Goal: Task Accomplishment & Management: Manage account settings

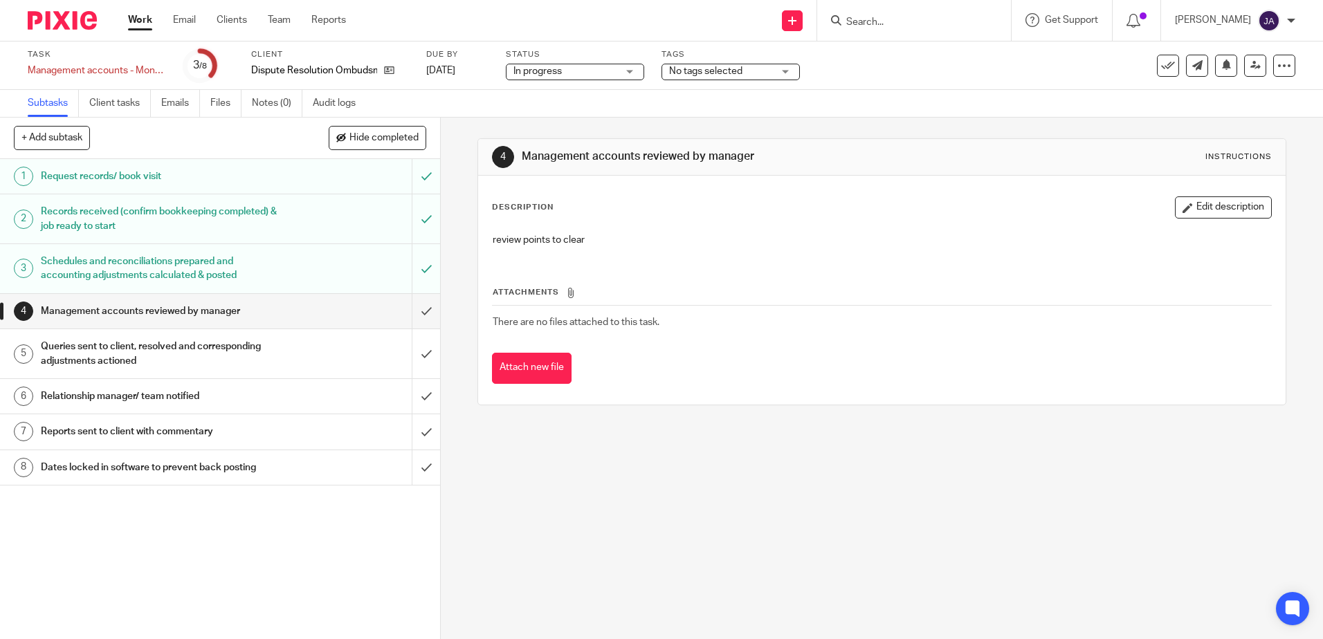
click at [133, 17] on link "Work" at bounding box center [140, 20] width 24 height 14
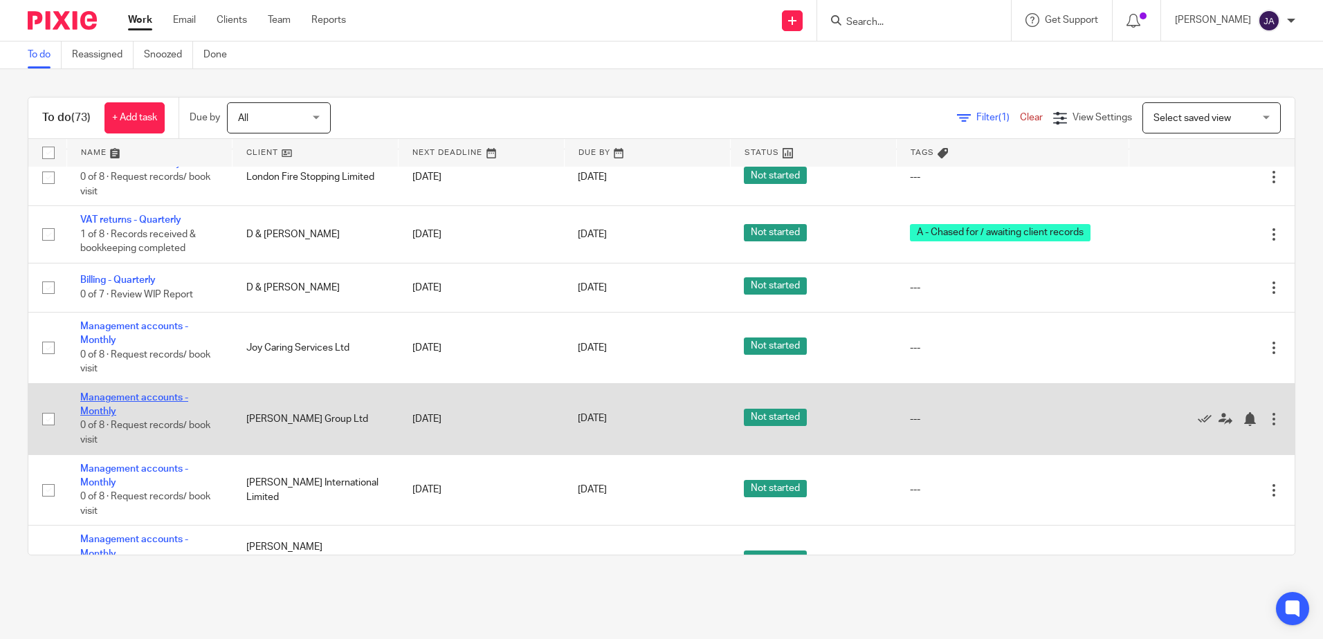
scroll to position [3251, 0]
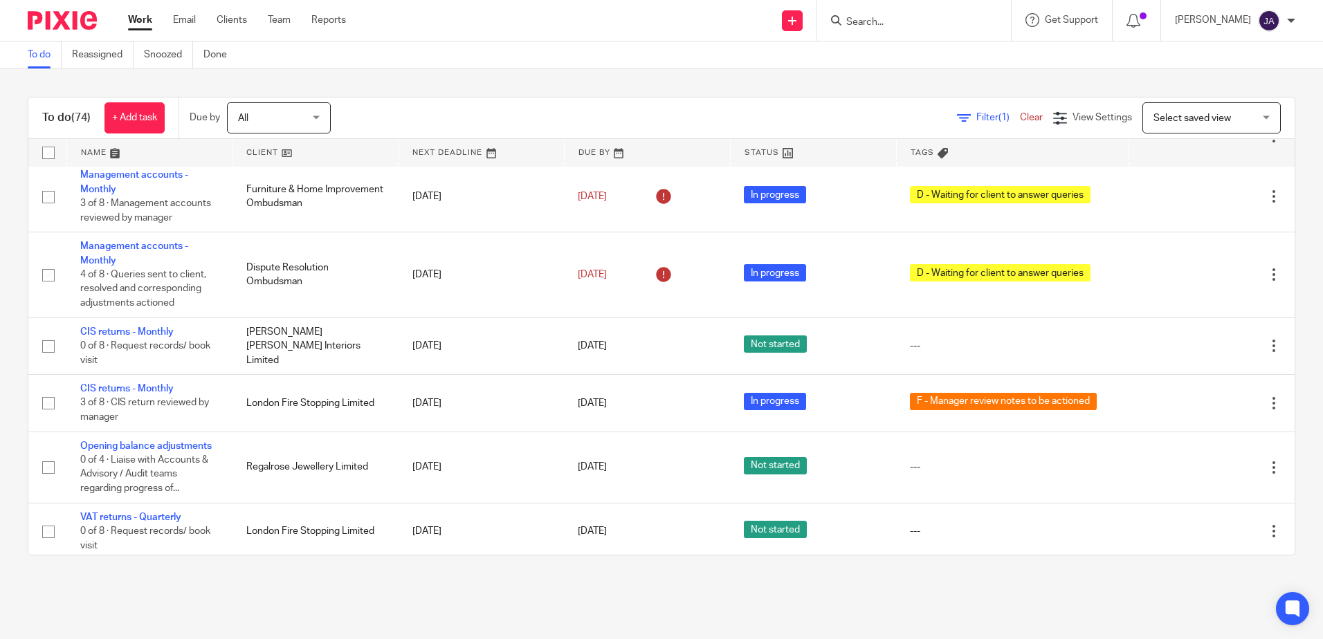
scroll to position [2893, 0]
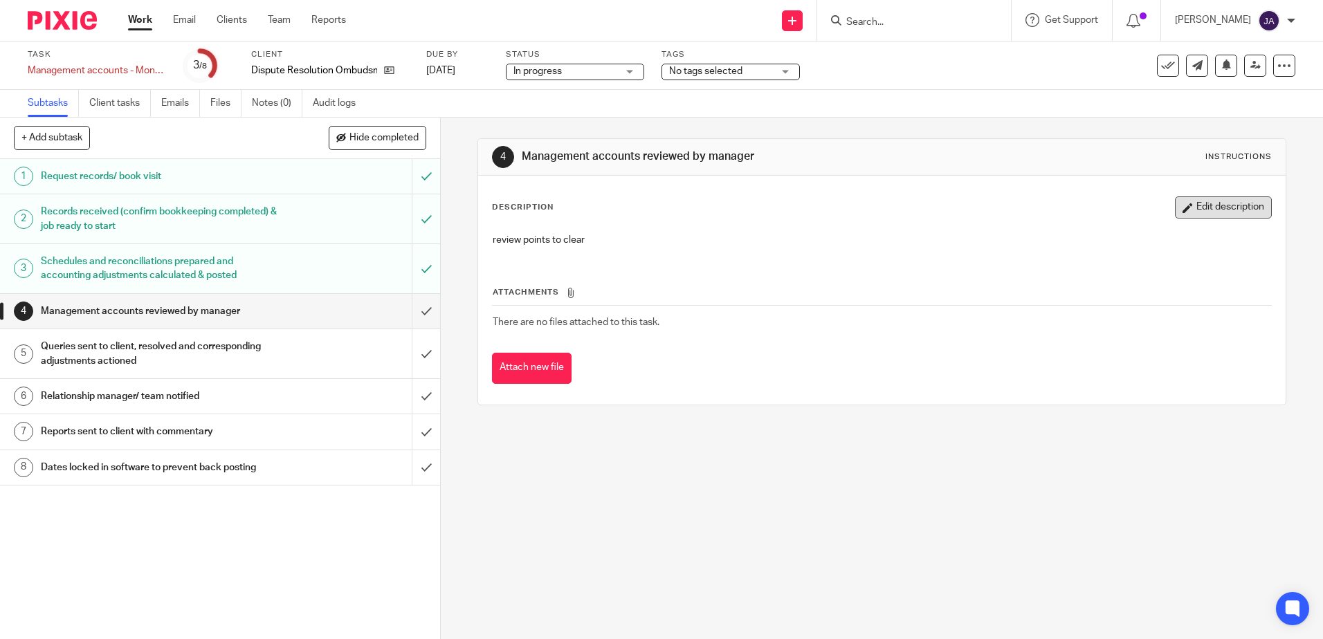
click at [1182, 202] on button "Edit description" at bounding box center [1223, 207] width 97 height 22
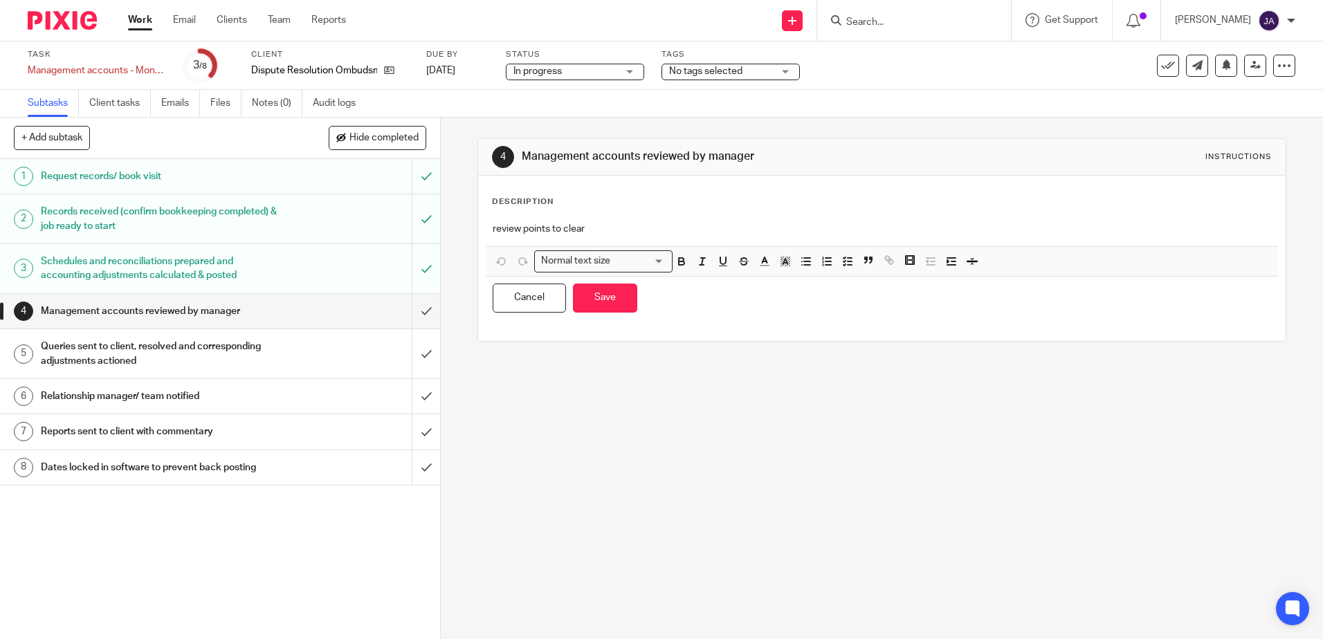
click at [697, 234] on p "review points to clear" at bounding box center [882, 229] width 778 height 14
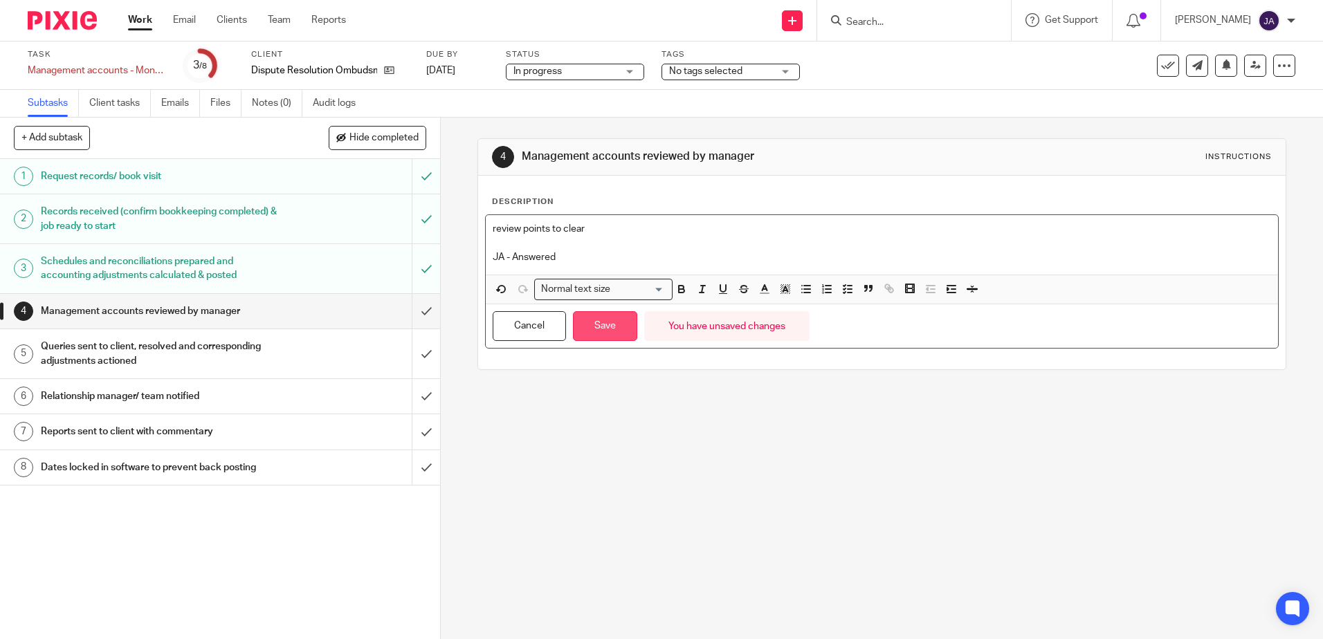
click at [614, 316] on button "Save" at bounding box center [605, 326] width 64 height 30
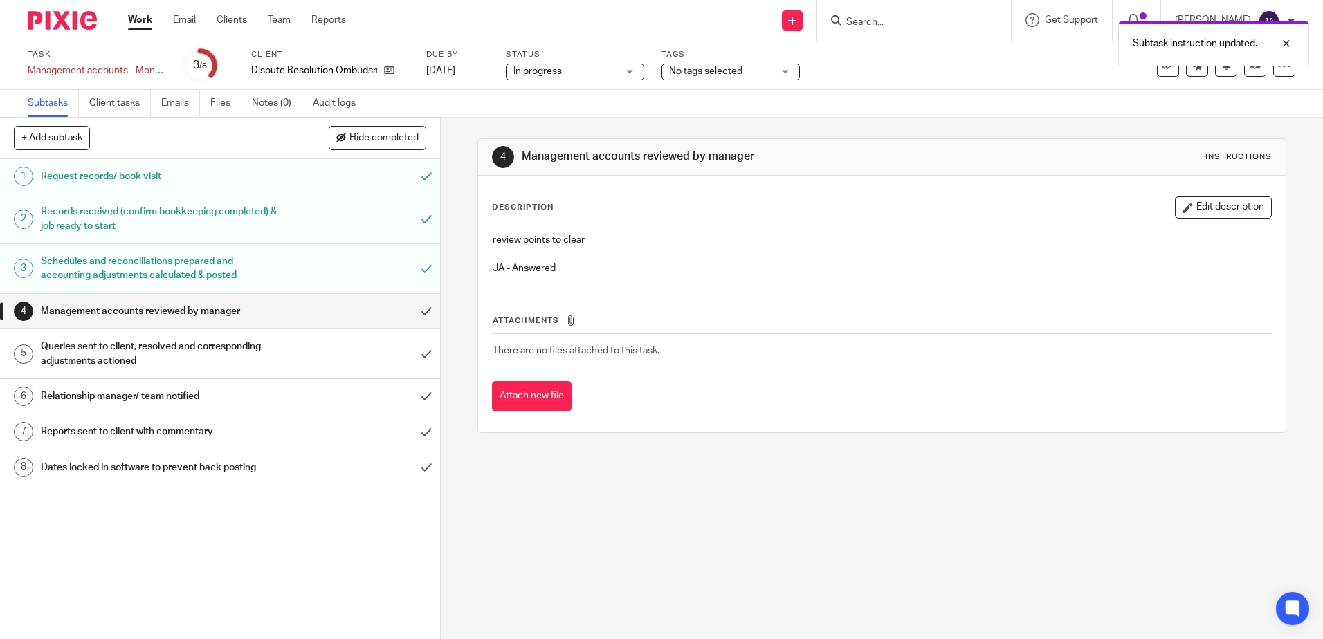
click at [743, 68] on span "No tags selected" at bounding box center [721, 71] width 104 height 15
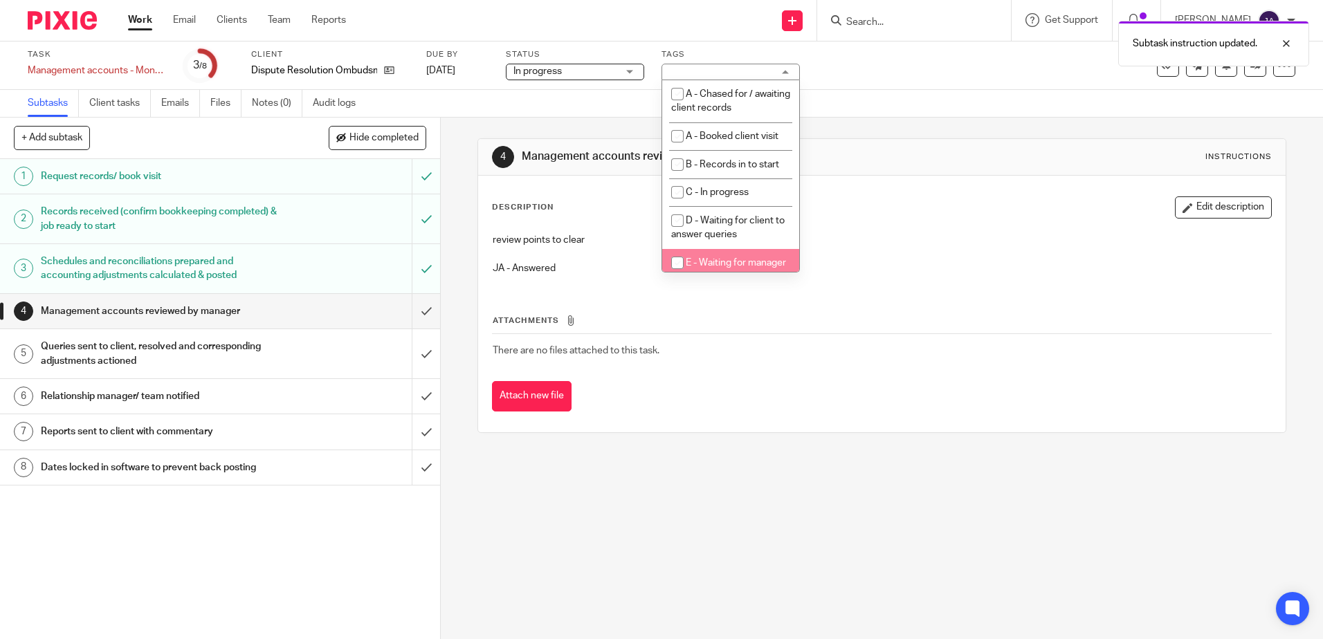
click at [739, 257] on li "E - Waiting for manager review/approval" at bounding box center [730, 270] width 137 height 42
checkbox input "true"
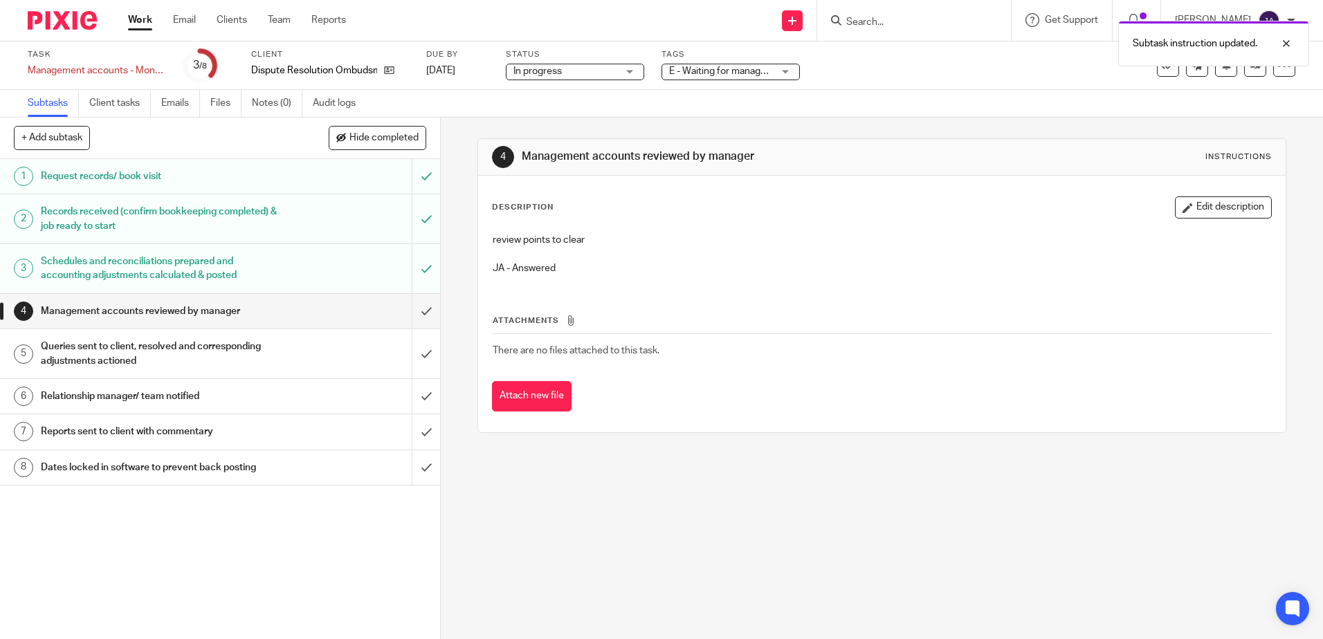
click at [585, 109] on div "Subtasks Client tasks Emails Files Notes (0) Audit logs" at bounding box center [661, 104] width 1323 height 28
click at [1249, 63] on div "Subtask instruction updated." at bounding box center [1213, 44] width 191 height 46
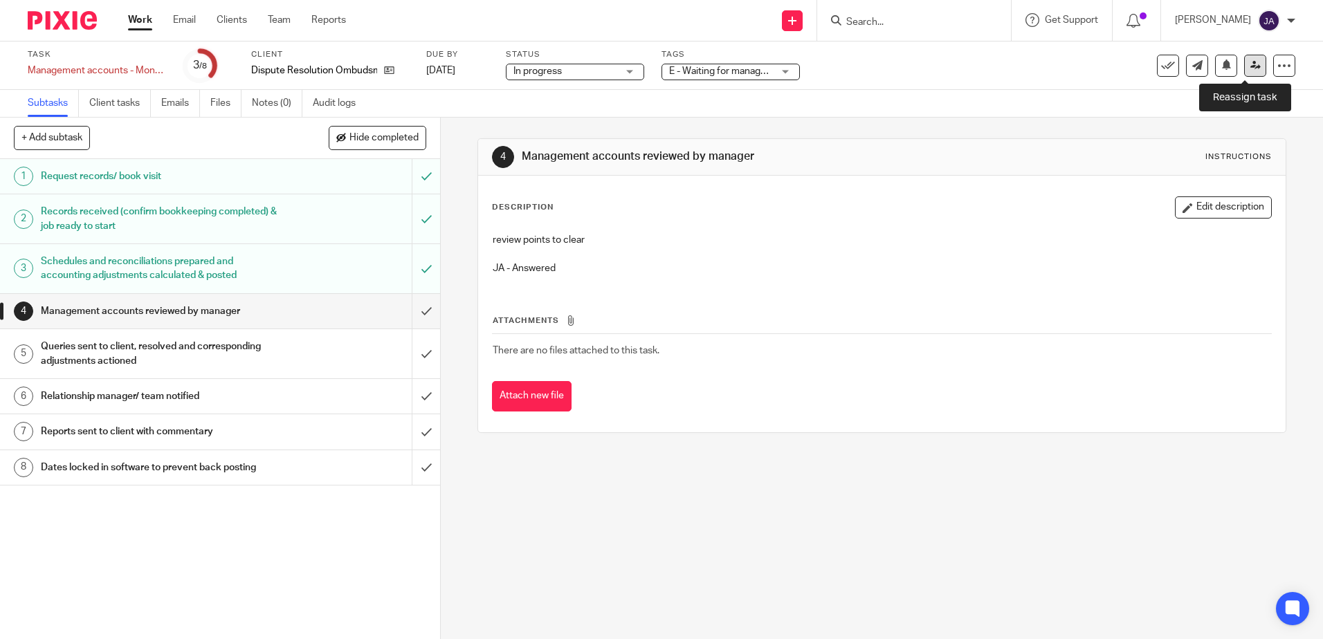
click at [1250, 69] on icon at bounding box center [1255, 65] width 10 height 10
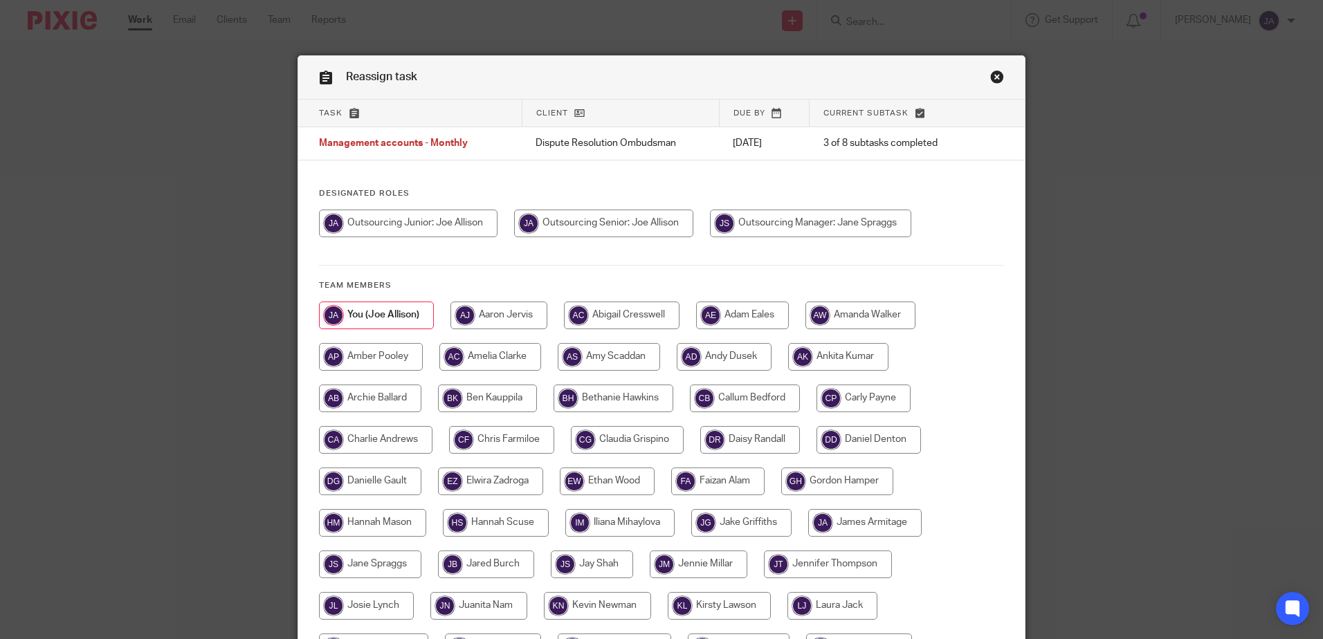
click at [895, 221] on input "radio" at bounding box center [810, 224] width 201 height 28
radio input "true"
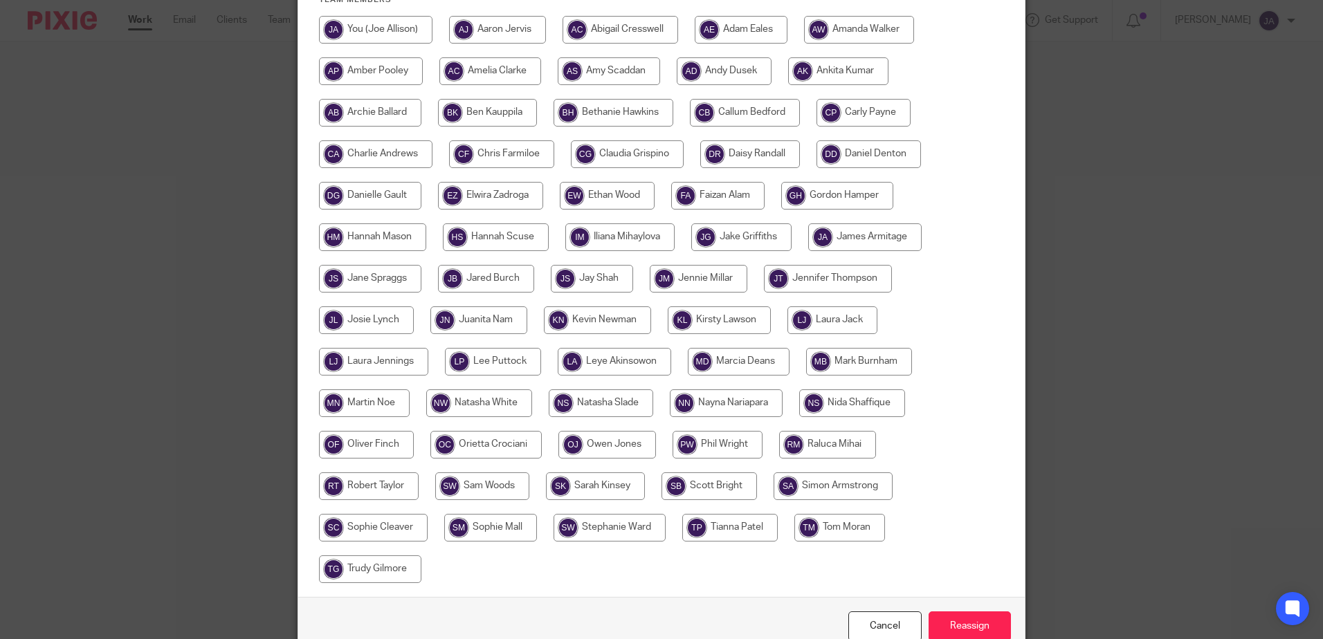
scroll to position [346, 0]
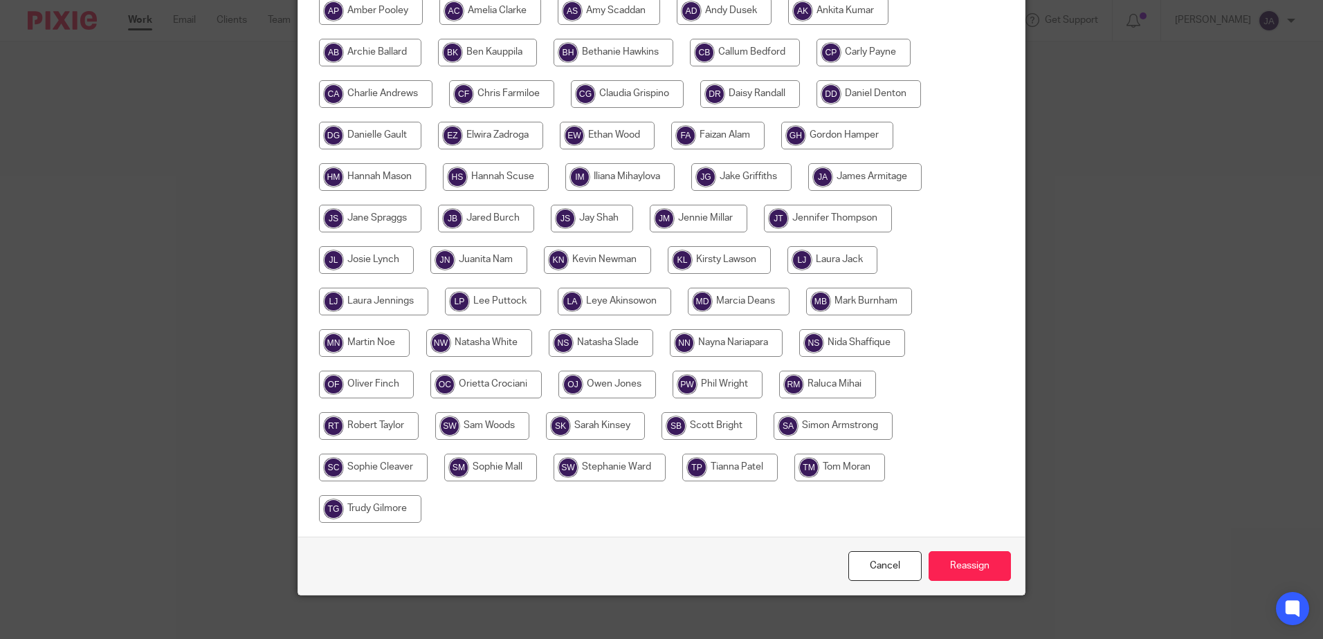
click at [977, 548] on div "Cancel Reassign" at bounding box center [661, 566] width 726 height 58
click at [982, 562] on input "Reassign" at bounding box center [969, 566] width 82 height 30
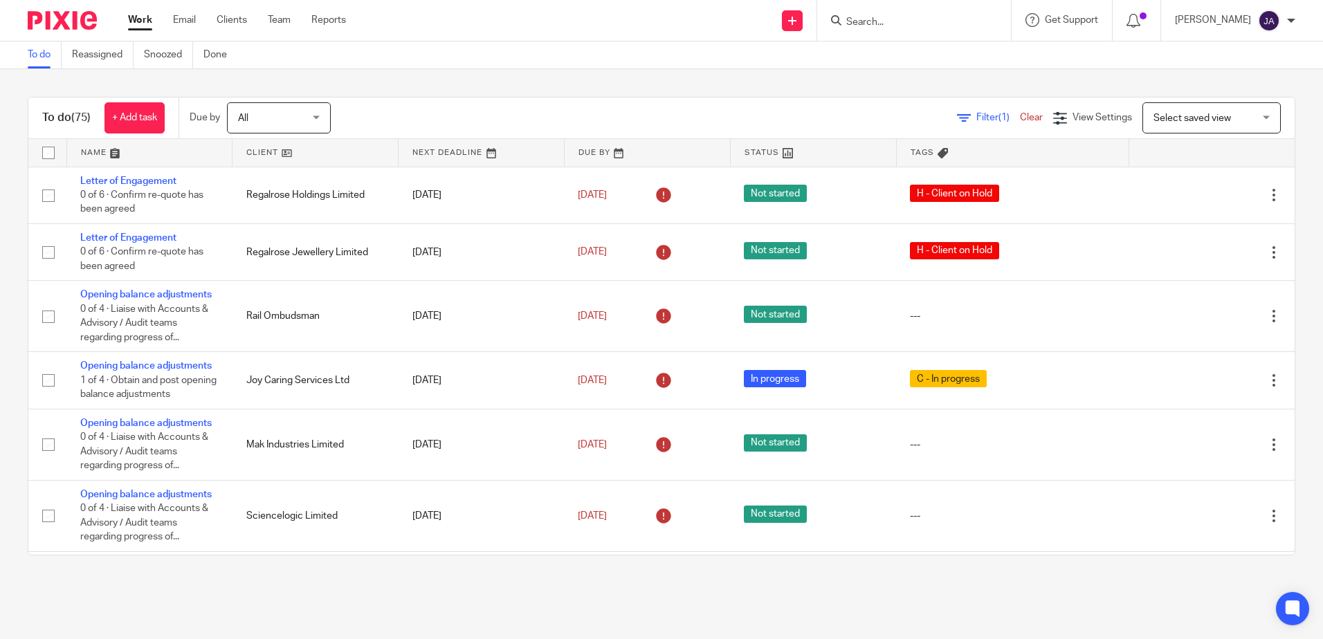
scroll to position [2767, 0]
